Goal: Task Accomplishment & Management: Manage account settings

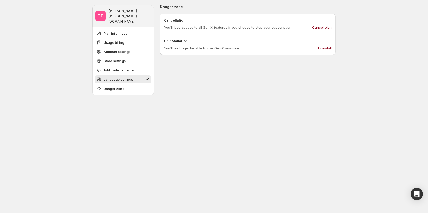
scroll to position [520, 0]
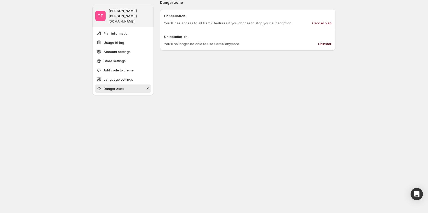
click at [330, 45] on span "Uninstall" at bounding box center [325, 43] width 14 height 5
click at [331, 46] on span "Uninstall" at bounding box center [325, 43] width 14 height 5
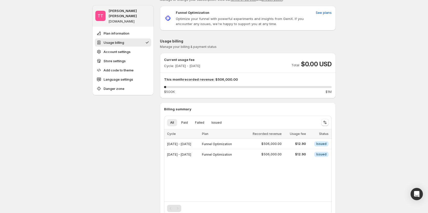
scroll to position [51, 0]
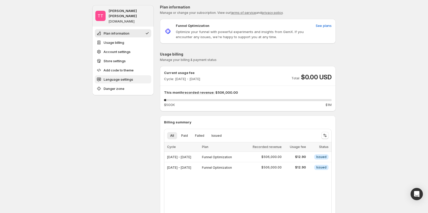
scroll to position [0, 0]
